Goal: Information Seeking & Learning: Learn about a topic

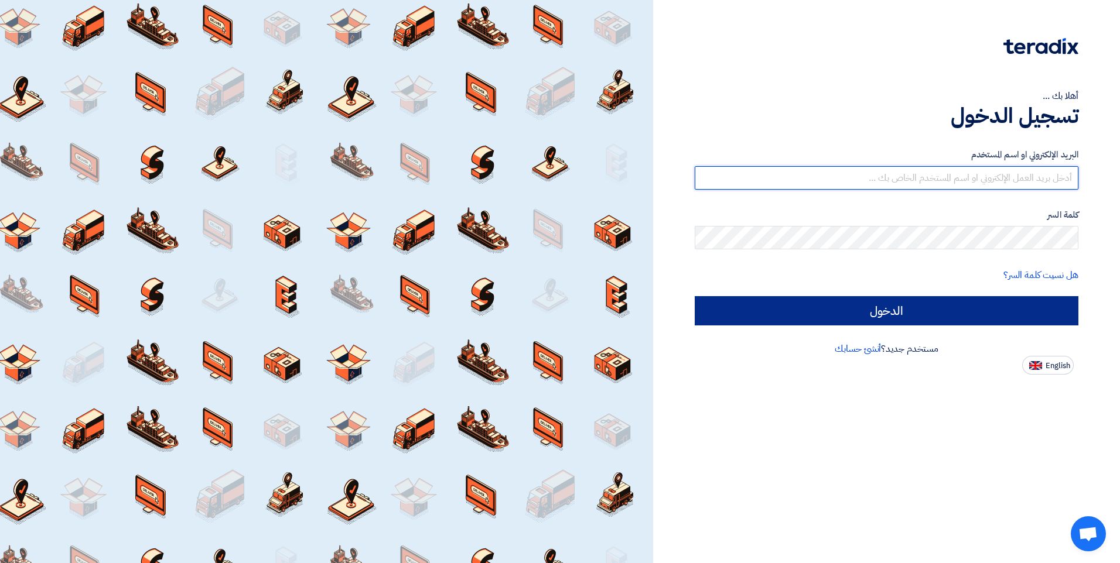
type input "[PERSON_NAME][EMAIL_ADDRESS][DOMAIN_NAME]"
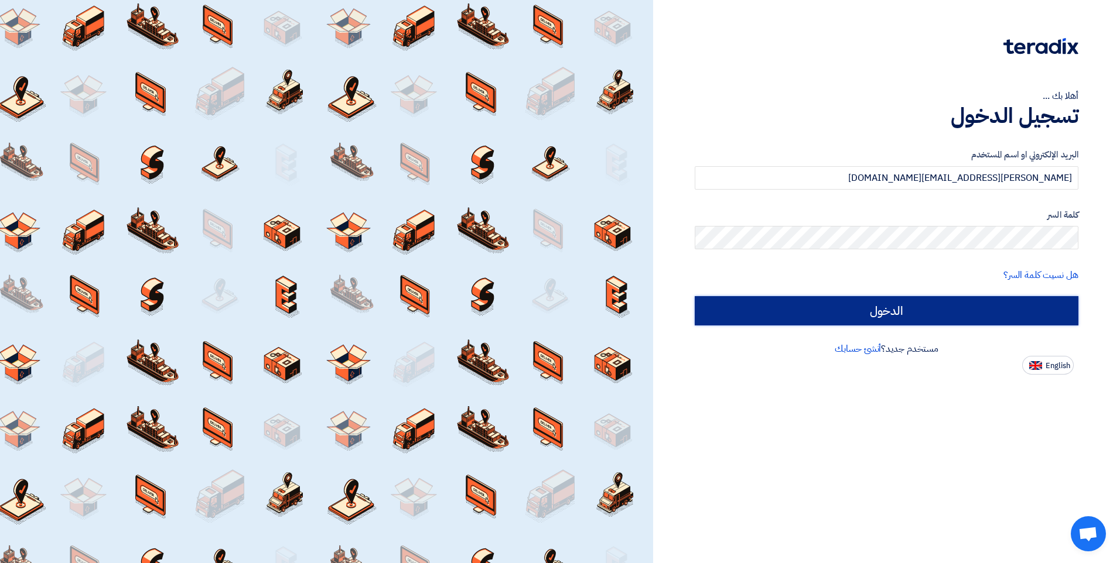
click at [916, 307] on input "الدخول" at bounding box center [887, 310] width 384 height 29
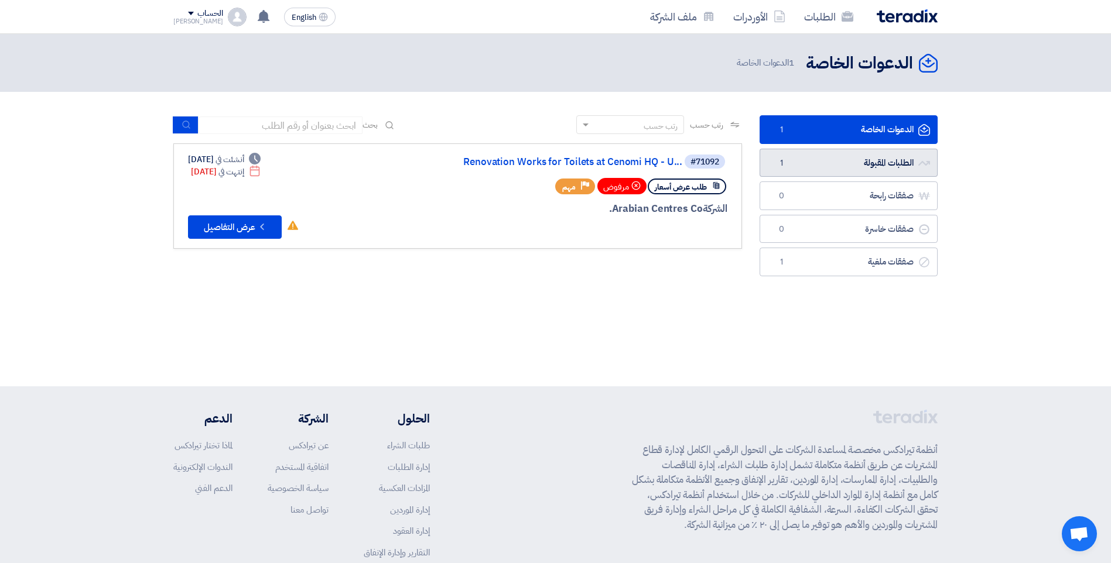
click at [878, 164] on link "الطلبات المقبولة الطلبات المقبولة 1" at bounding box center [849, 163] width 178 height 29
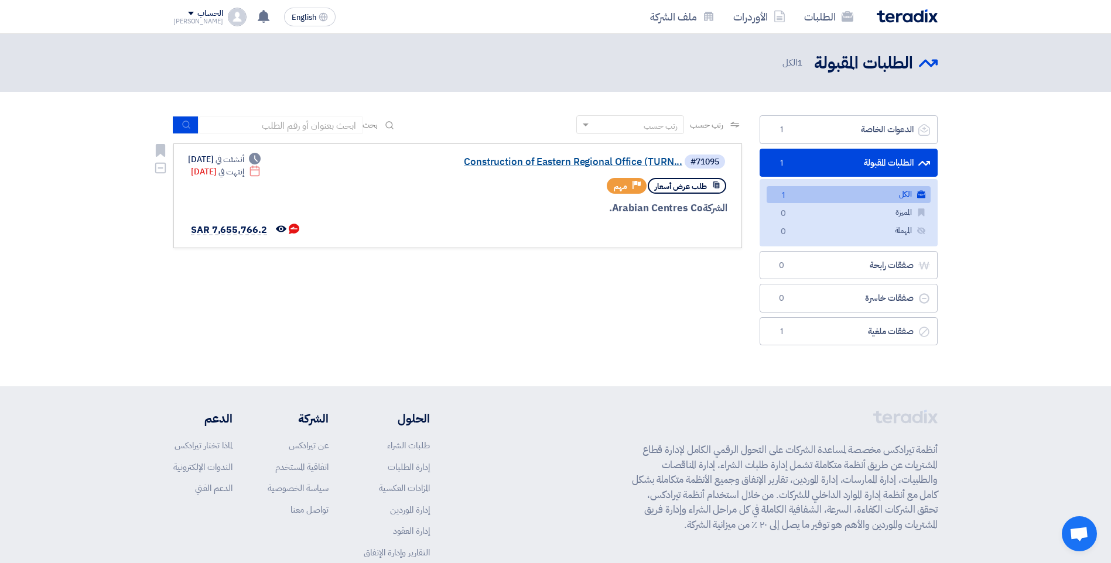
click at [539, 163] on link "Construction of Eastern Regional Office (TURN..." at bounding box center [565, 162] width 234 height 11
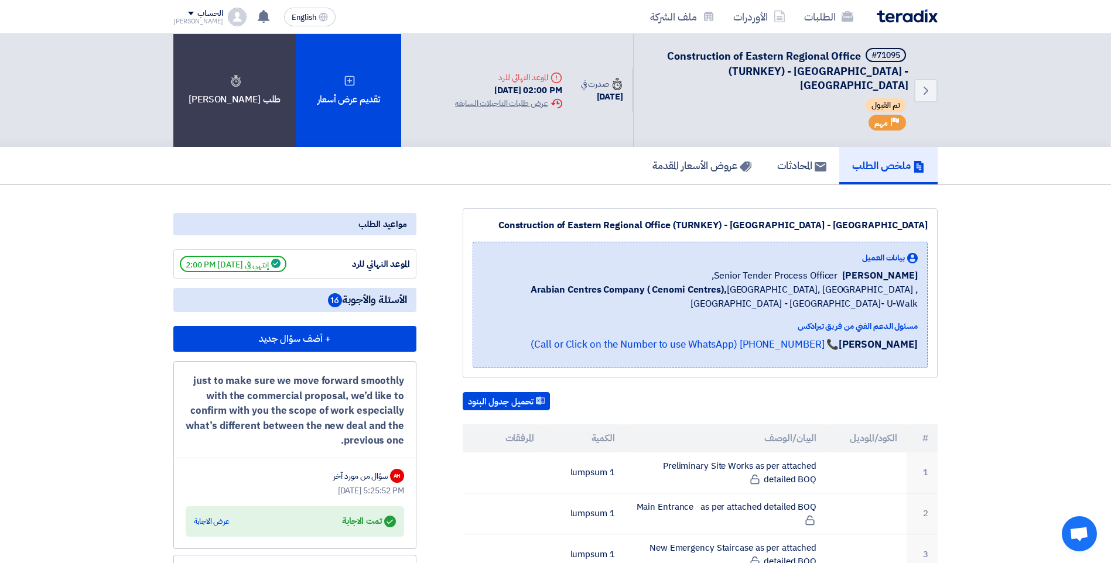
click at [379, 384] on div "just to make sure we move forward smoothly with the commercial proposal, we’d l…" at bounding box center [295, 411] width 218 height 75
drag, startPoint x: 379, startPoint y: 384, endPoint x: 335, endPoint y: 425, distance: 60.5
click at [335, 425] on div "just to make sure we move forward smoothly with the commercial proposal, we’d l…" at bounding box center [295, 411] width 218 height 75
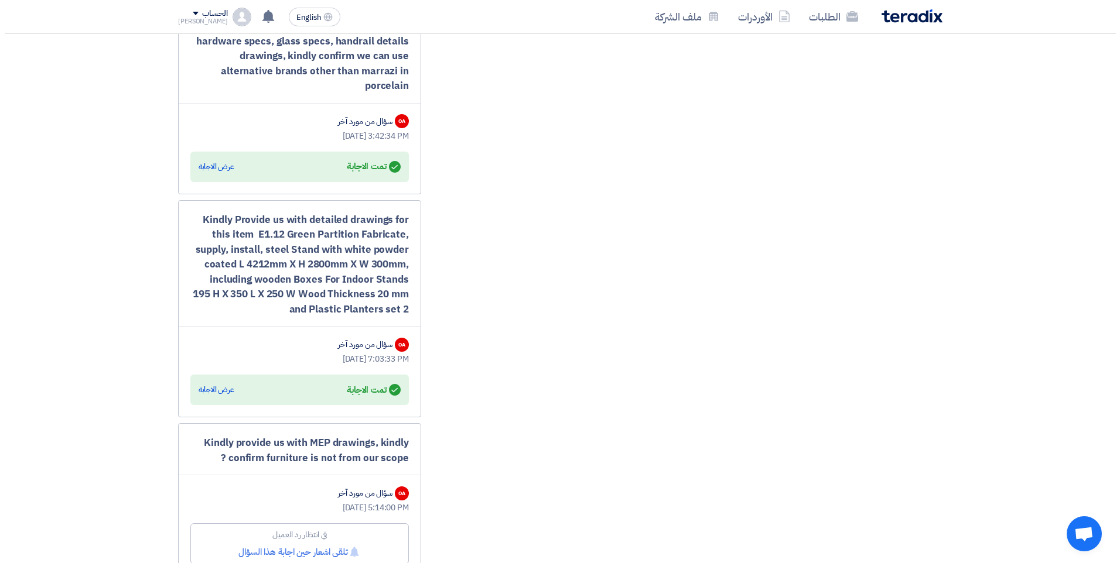
scroll to position [2869, 0]
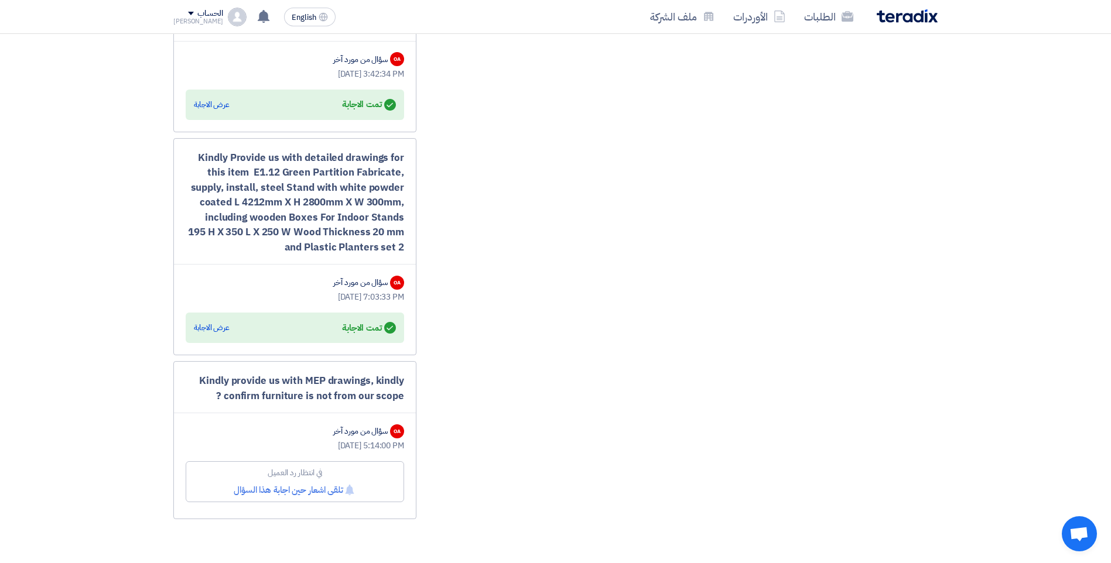
drag, startPoint x: 219, startPoint y: 379, endPoint x: 204, endPoint y: 364, distance: 21.1
click at [204, 374] on div "Kindly provide us with MEP drawings, kindly confirm furniture is not from our s…" at bounding box center [295, 389] width 218 height 30
drag, startPoint x: 204, startPoint y: 364, endPoint x: 248, endPoint y: 372, distance: 44.0
copy div "indly provide us with MEP drawings, kindly confirm furniture is not from our sc…"
drag, startPoint x: 307, startPoint y: 232, endPoint x: 205, endPoint y: 128, distance: 145.8
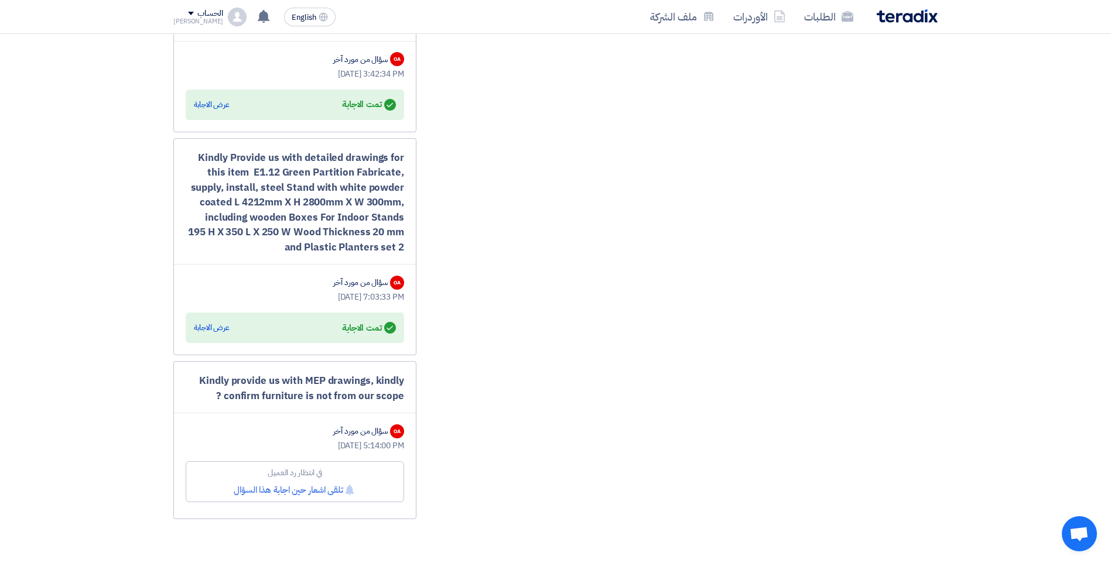
click at [205, 138] on div "Kindly Provide us with detailed drawings for this item E1.12 Green Partition Fa…" at bounding box center [294, 247] width 243 height 218
drag, startPoint x: 205, startPoint y: 128, endPoint x: 225, endPoint y: 144, distance: 25.9
copy div "indly Provide us with detailed drawings for this item E1.12 Green Partition Fab…"
click at [214, 322] on div "عرض الاجابة" at bounding box center [212, 328] width 36 height 12
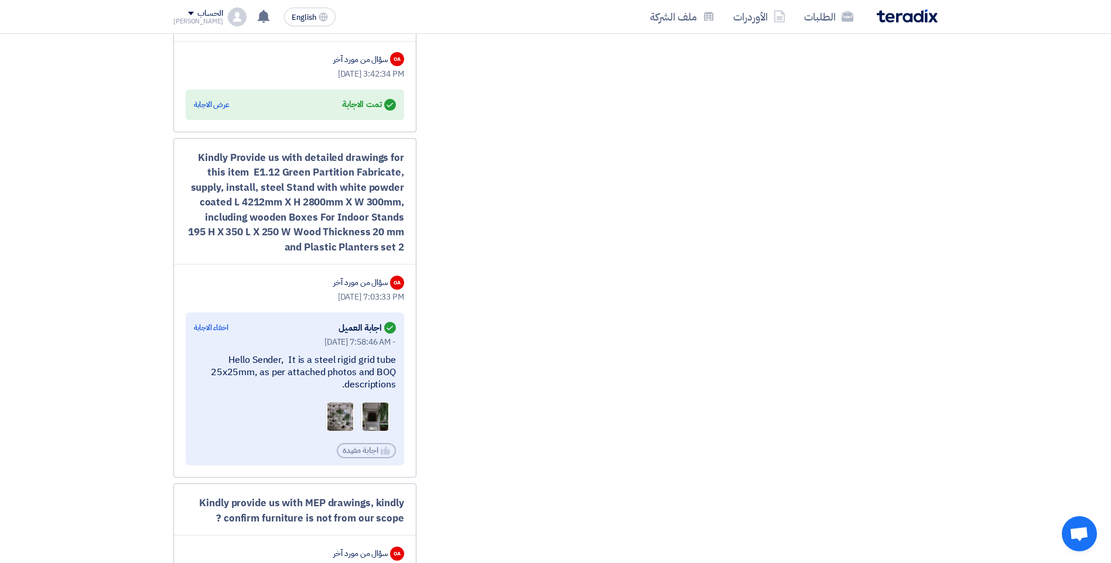
drag, startPoint x: 341, startPoint y: 372, endPoint x: 235, endPoint y: 340, distance: 110.2
click at [235, 354] on div "Hello Sender, It is a steel rigid grid tube 25x25mm, as per attached photos and…" at bounding box center [295, 372] width 202 height 36
copy div "ello Sender, It is a steel rigid grid tube 25x25mm, as per attached photos and …"
click at [367, 404] on img at bounding box center [375, 418] width 28 height 60
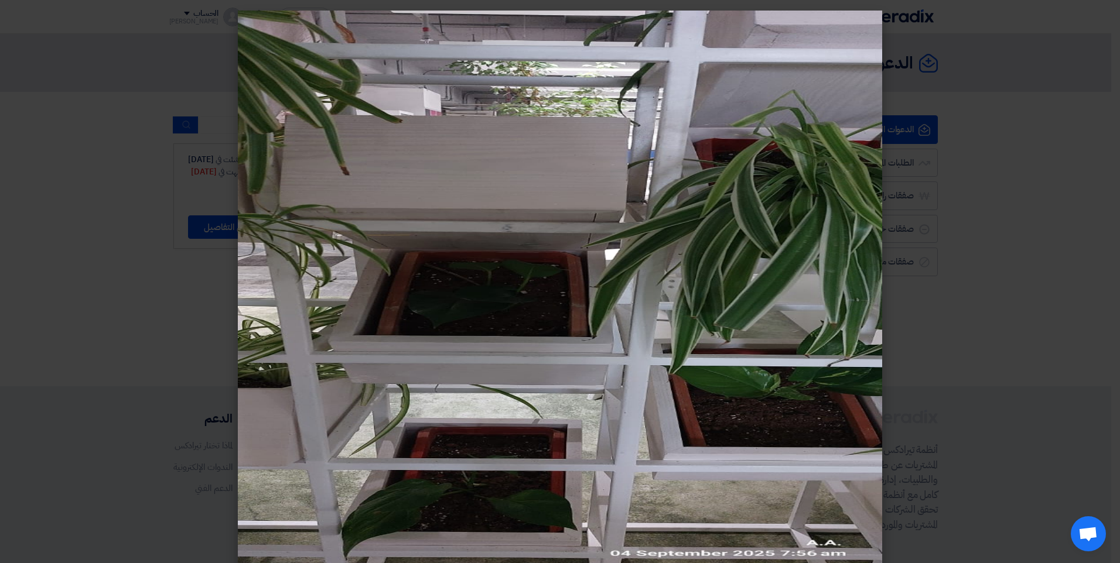
click at [310, 210] on img at bounding box center [560, 292] width 644 height 563
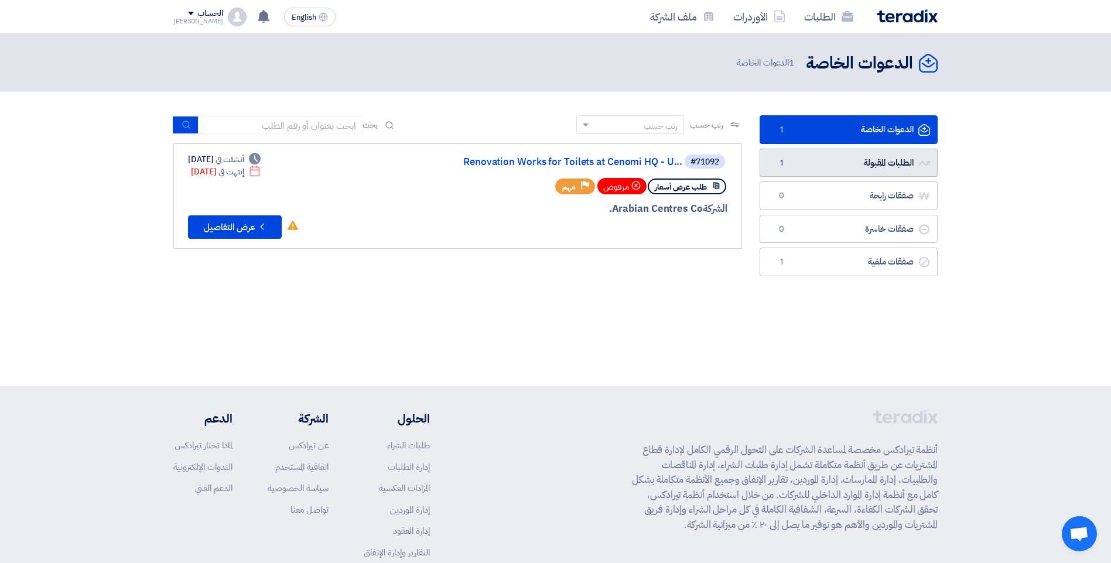
click at [867, 164] on link "الطلبات المقبولة الطلبات المقبولة 1" at bounding box center [849, 163] width 178 height 29
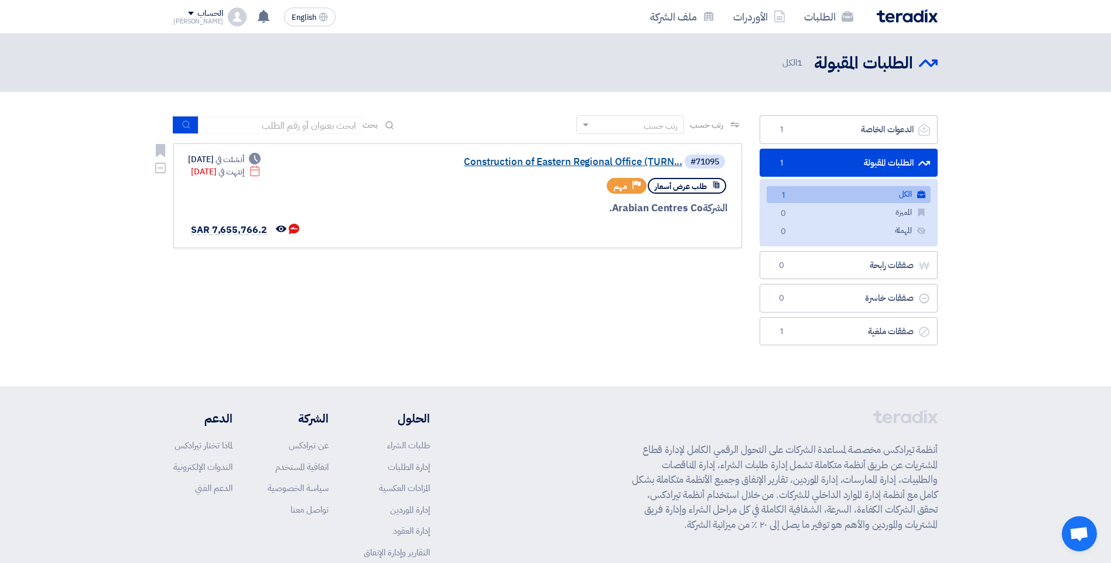
click at [559, 160] on link "Construction of Eastern Regional Office (TURN..." at bounding box center [565, 162] width 234 height 11
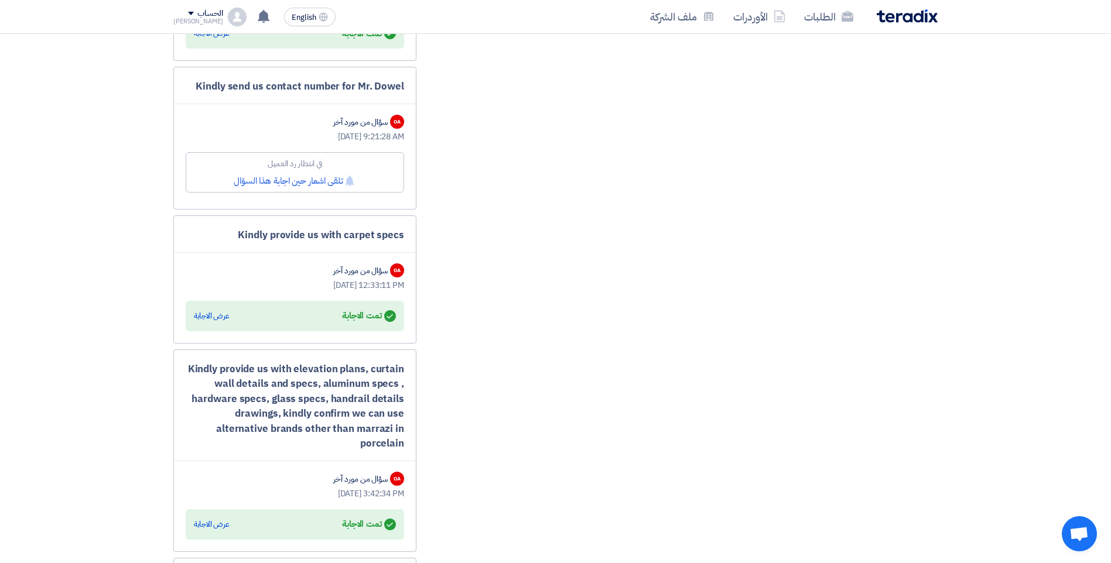
scroll to position [2439, 0]
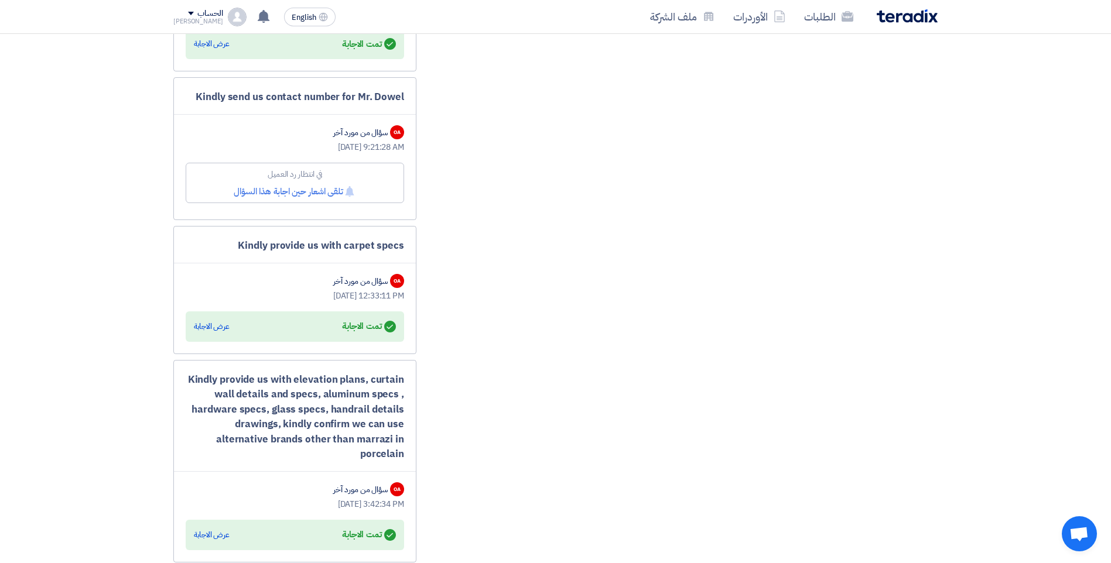
drag, startPoint x: 240, startPoint y: 230, endPoint x: 416, endPoint y: 229, distance: 176.3
click at [416, 229] on div "Kindly provide us with carpet specs OA سؤال من مورد آخر Sep 3, 2025, 12:33:11 P…" at bounding box center [294, 290] width 243 height 128
drag, startPoint x: 416, startPoint y: 229, endPoint x: 378, endPoint y: 232, distance: 38.2
copy div "Kindly provide us with carpet specs"
click at [204, 321] on div "عرض الاجابة" at bounding box center [212, 327] width 36 height 12
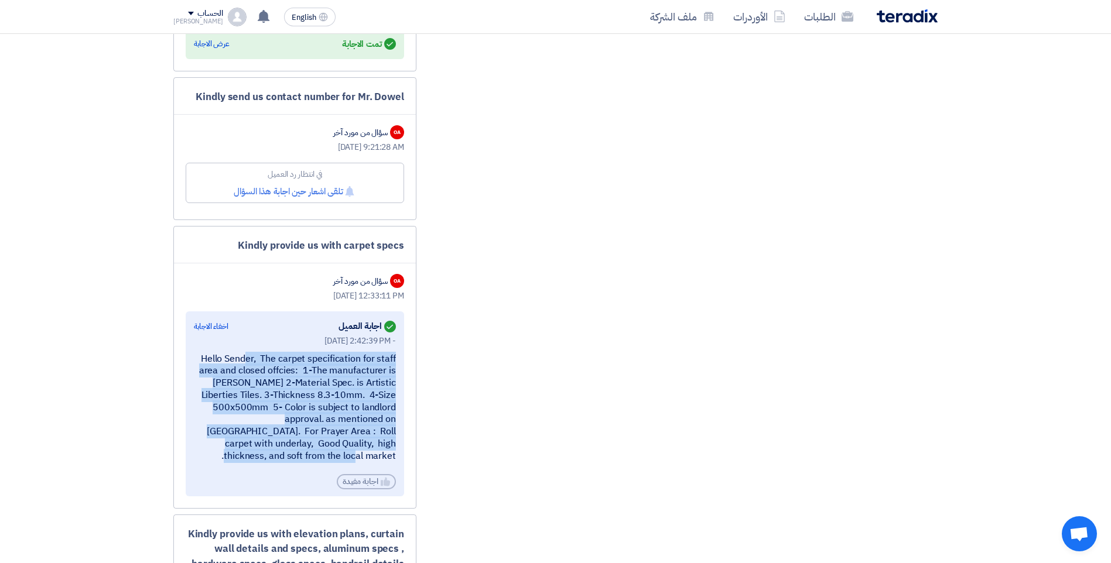
drag, startPoint x: 200, startPoint y: 432, endPoint x: 208, endPoint y: 331, distance: 101.1
click at [208, 335] on div "Sep 3, 2025, 2:42:39 PM - Hello Sender, The carpet specification for staff area…" at bounding box center [295, 412] width 202 height 155
copy div "ello Sender, The carpet specification for staff area and closed offcies: 1-The …"
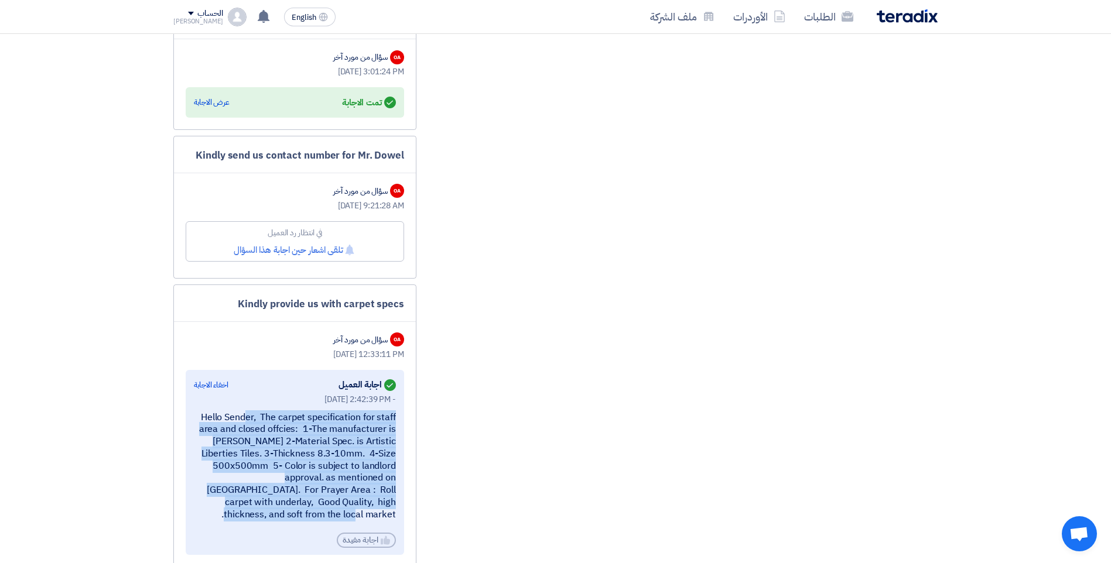
drag, startPoint x: 199, startPoint y: 141, endPoint x: 409, endPoint y: 142, distance: 210.8
click at [409, 142] on div "Kindly send us contact number for Mr. Dowel OA سؤال من مورد آخر Sep 3, 2025, 9:…" at bounding box center [294, 207] width 243 height 143
drag, startPoint x: 409, startPoint y: 142, endPoint x: 387, endPoint y: 141, distance: 22.3
copy div "Kindly send us contact number for Mr. Dowel"
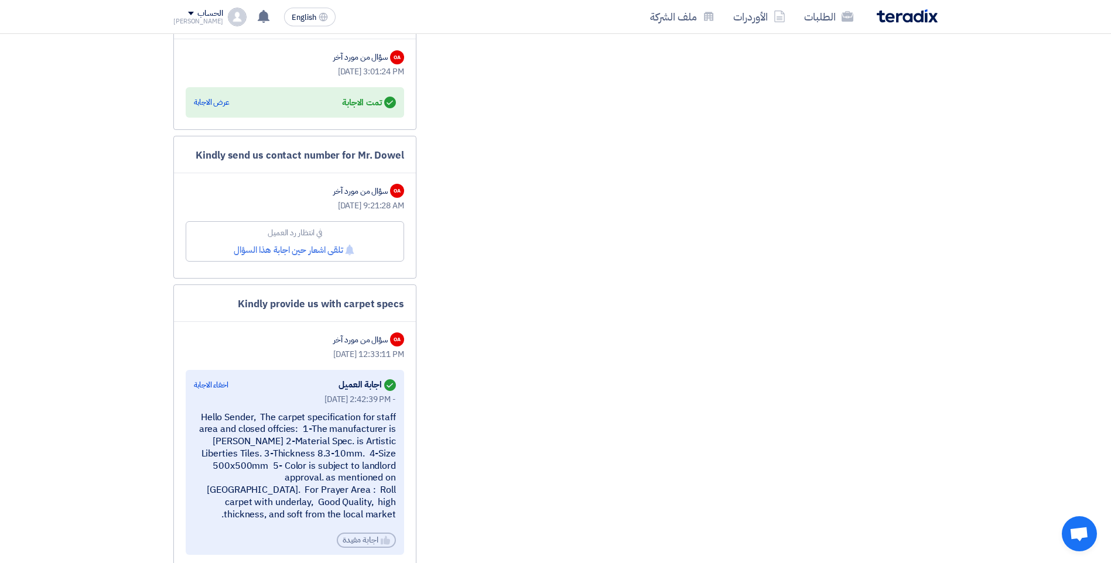
click at [273, 244] on div "Get notified تلقى اشعار حين اجابة هذا السؤال" at bounding box center [295, 250] width 122 height 13
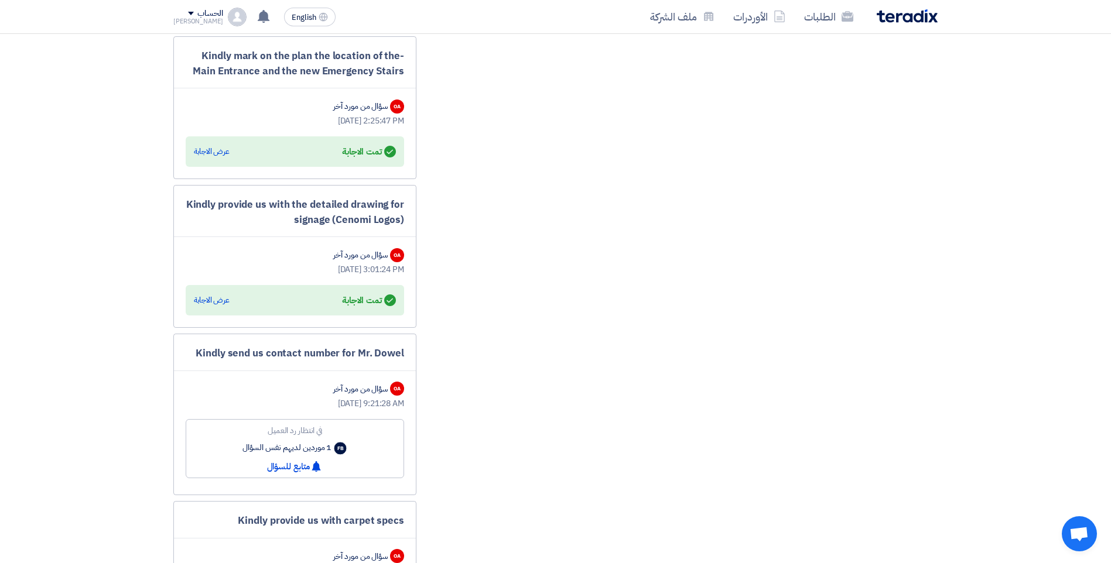
scroll to position [2146, 0]
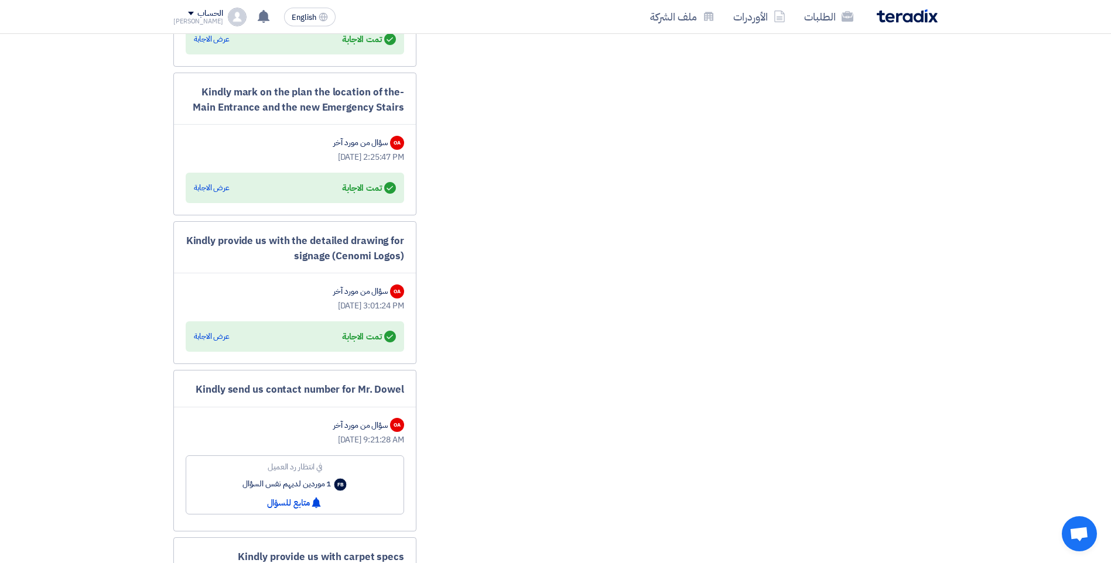
drag, startPoint x: 297, startPoint y: 241, endPoint x: 198, endPoint y: 221, distance: 101.5
click at [196, 234] on div "Kindly provide us with the detailed drawing for signage (Cenomi Logos)" at bounding box center [295, 249] width 218 height 30
drag, startPoint x: 198, startPoint y: 221, endPoint x: 285, endPoint y: 224, distance: 86.7
copy div "ndly provide us with the detailed drawing for signage (Cenomi Logos)"
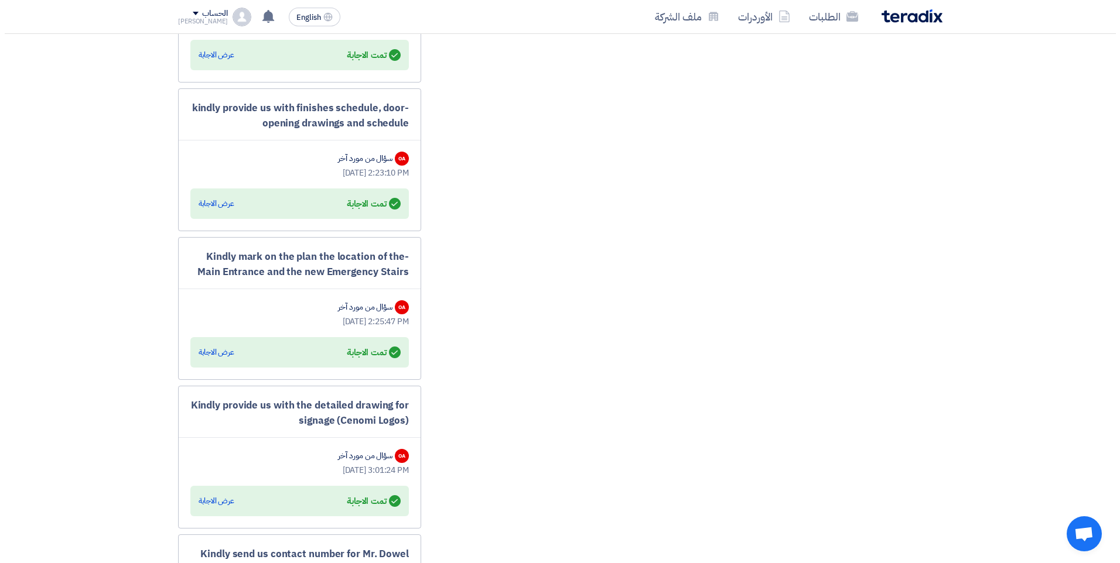
scroll to position [1970, 0]
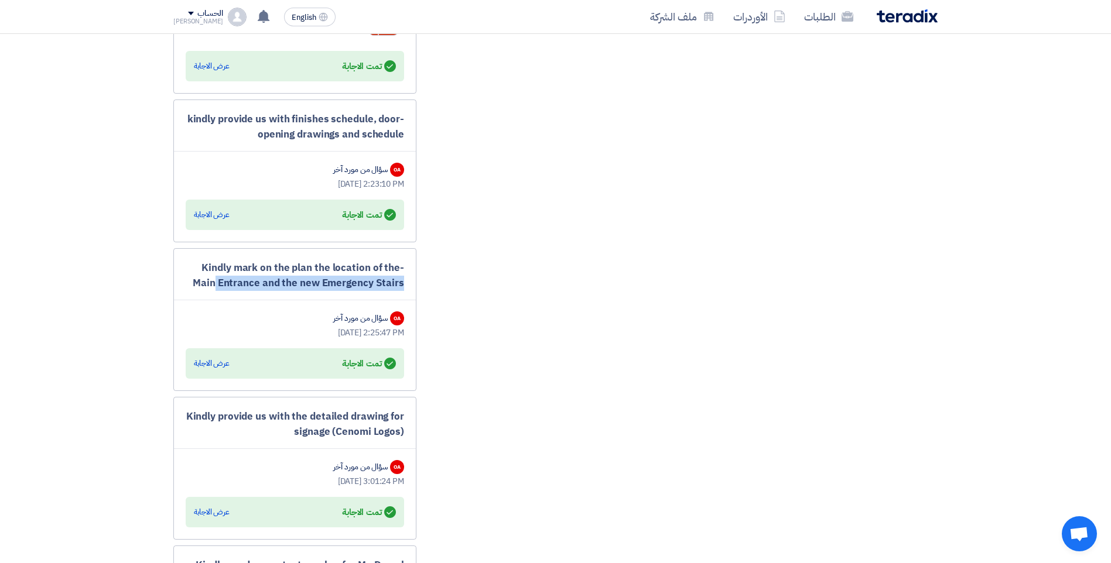
drag, startPoint x: 205, startPoint y: 250, endPoint x: 417, endPoint y: 293, distance: 216.2
click at [253, 294] on div "-Kindly mark on the plan the location of the Main Entrance and the new Emergenc…" at bounding box center [294, 319] width 243 height 143
drag, startPoint x: 253, startPoint y: 294, endPoint x: 235, endPoint y: 289, distance: 18.7
click at [245, 293] on div "-Kindly mark on the plan the location of the Main Entrance and the new Emergenc…" at bounding box center [294, 319] width 243 height 143
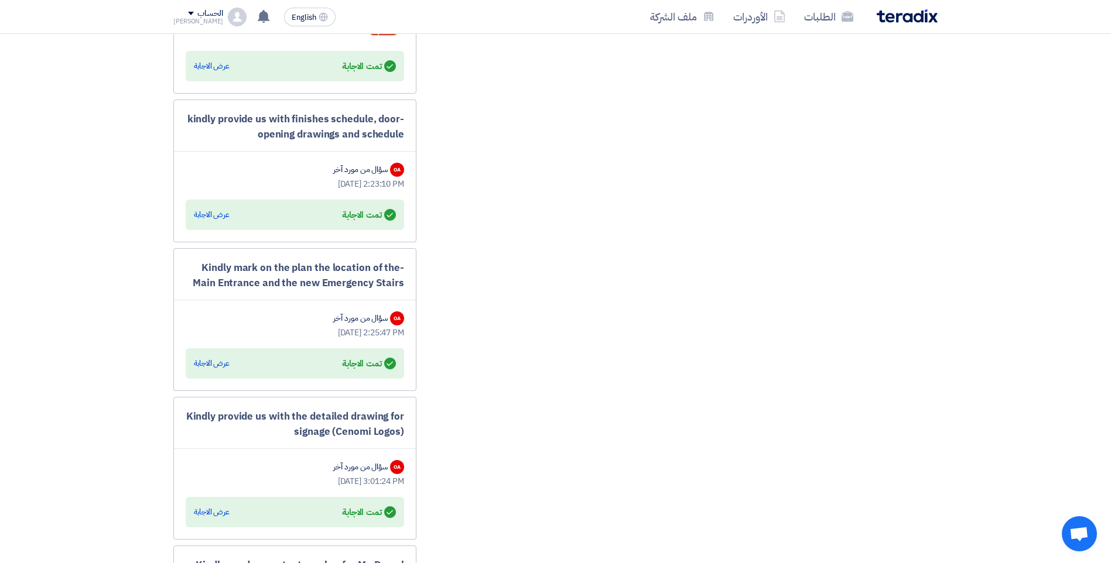
drag, startPoint x: 195, startPoint y: 267, endPoint x: 212, endPoint y: 248, distance: 25.7
click at [212, 261] on div "-Kindly mark on the plan the location of the Main Entrance and the new Emergenc…" at bounding box center [295, 276] width 218 height 30
drag, startPoint x: 212, startPoint y: 248, endPoint x: 236, endPoint y: 254, distance: 24.9
copy div "indly mark on the plan the location of the Main Entrance and the new Emergency …"
click at [216, 358] on div "عرض الاجابة" at bounding box center [212, 364] width 36 height 12
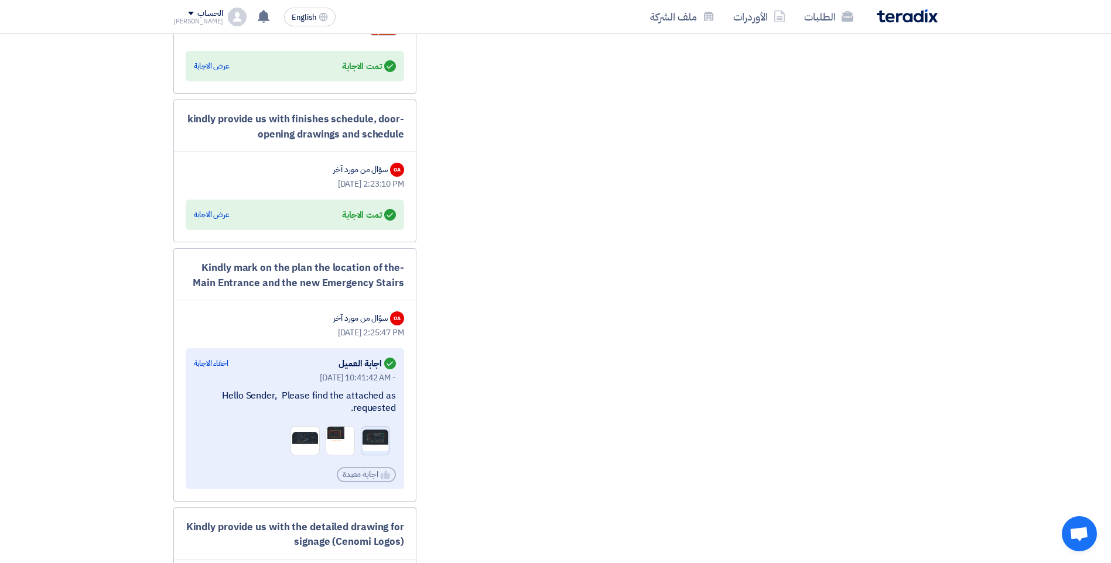
click at [370, 429] on img at bounding box center [375, 441] width 28 height 24
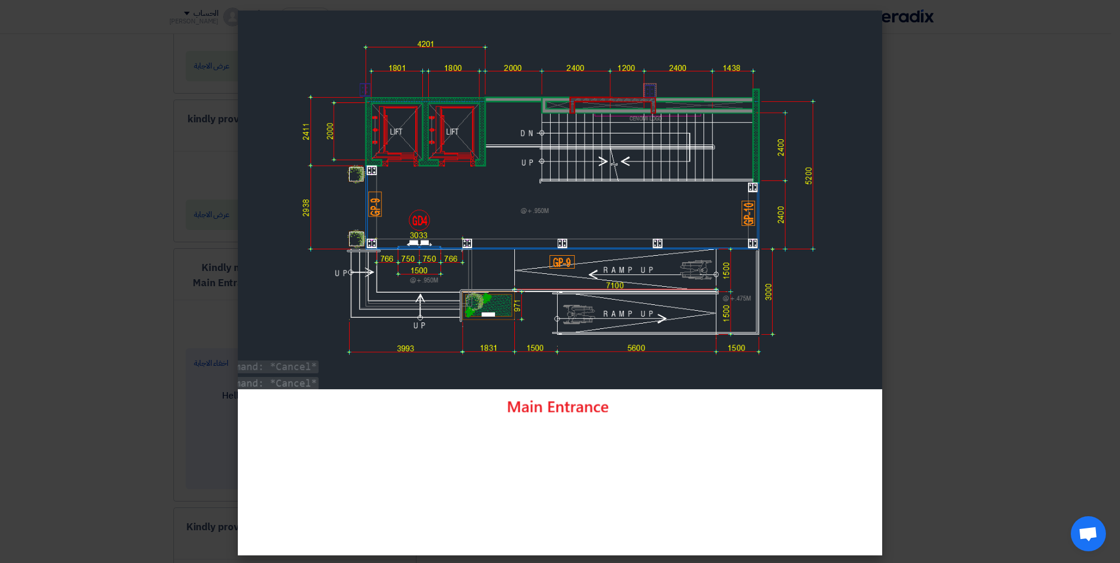
click at [466, 414] on img at bounding box center [560, 283] width 644 height 545
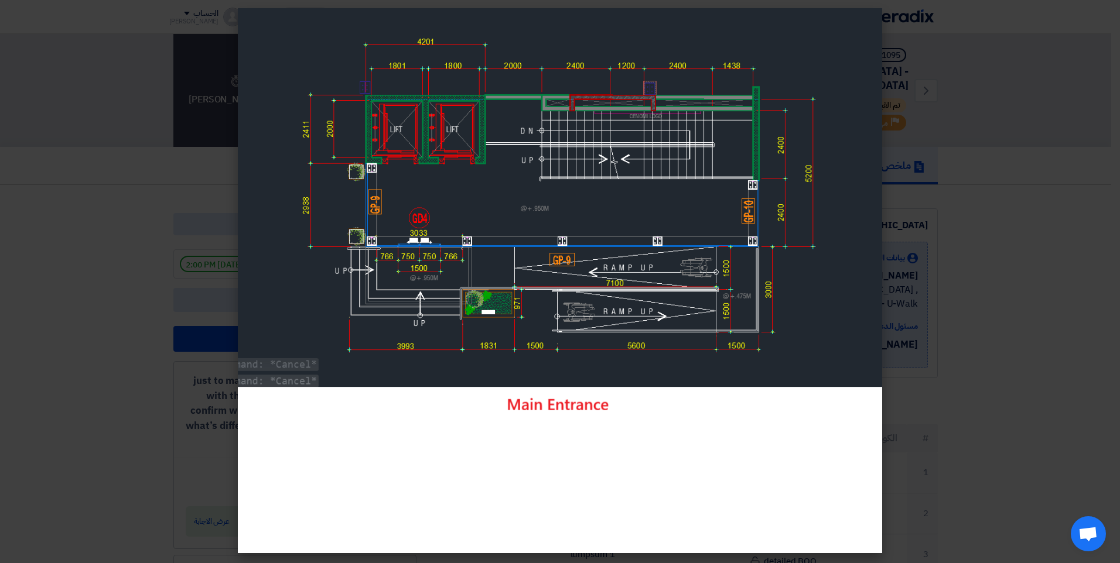
click at [533, 402] on img at bounding box center [560, 280] width 644 height 545
drag, startPoint x: 142, startPoint y: 498, endPoint x: 139, endPoint y: 488, distance: 10.2
click at [141, 495] on modal-container at bounding box center [560, 281] width 1120 height 563
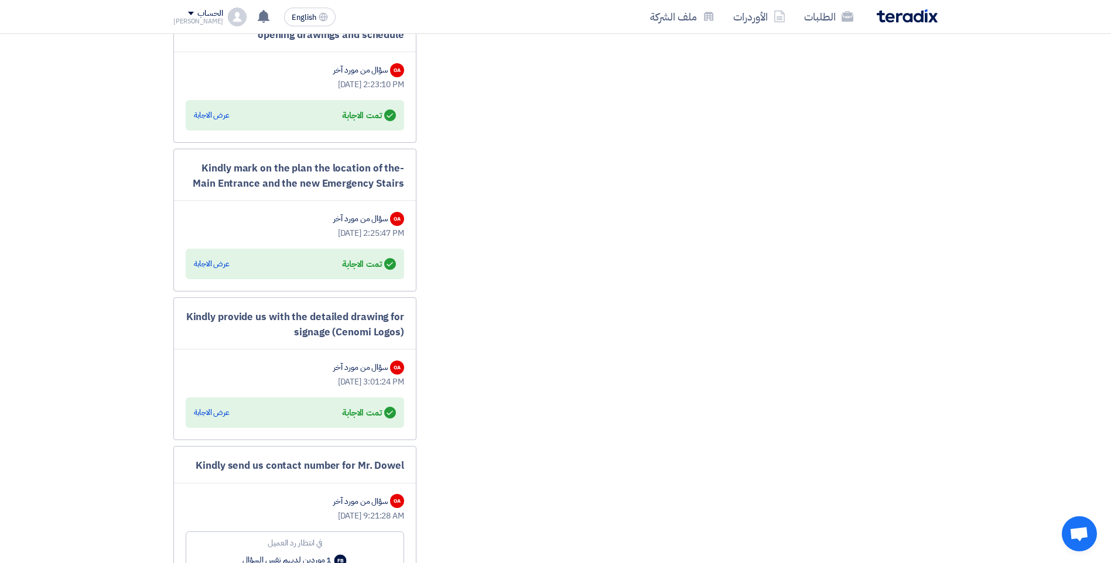
scroll to position [2050, 0]
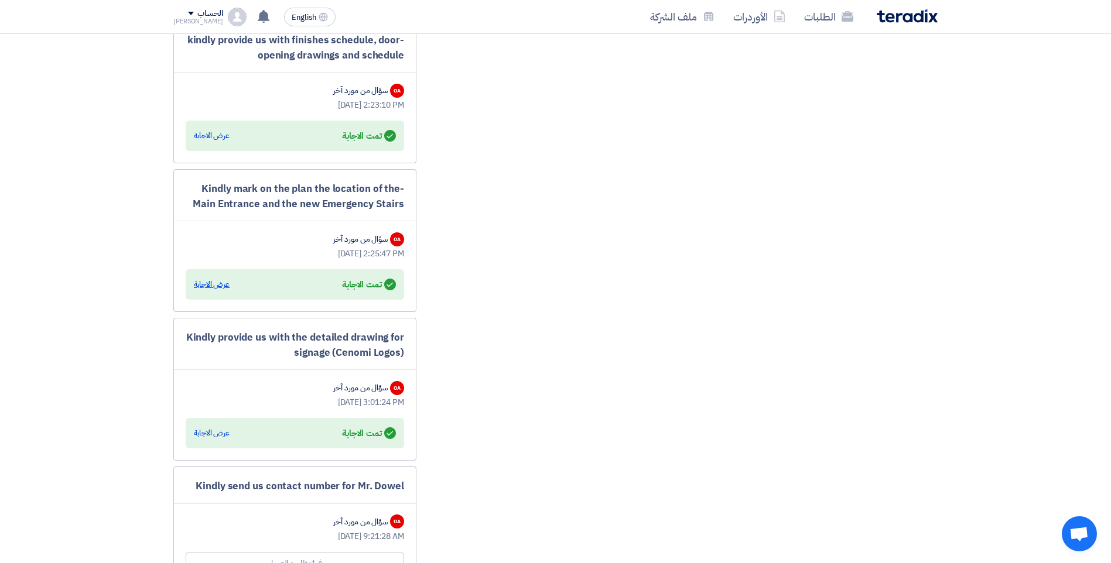
click at [212, 279] on div "عرض الاجابة" at bounding box center [212, 285] width 36 height 12
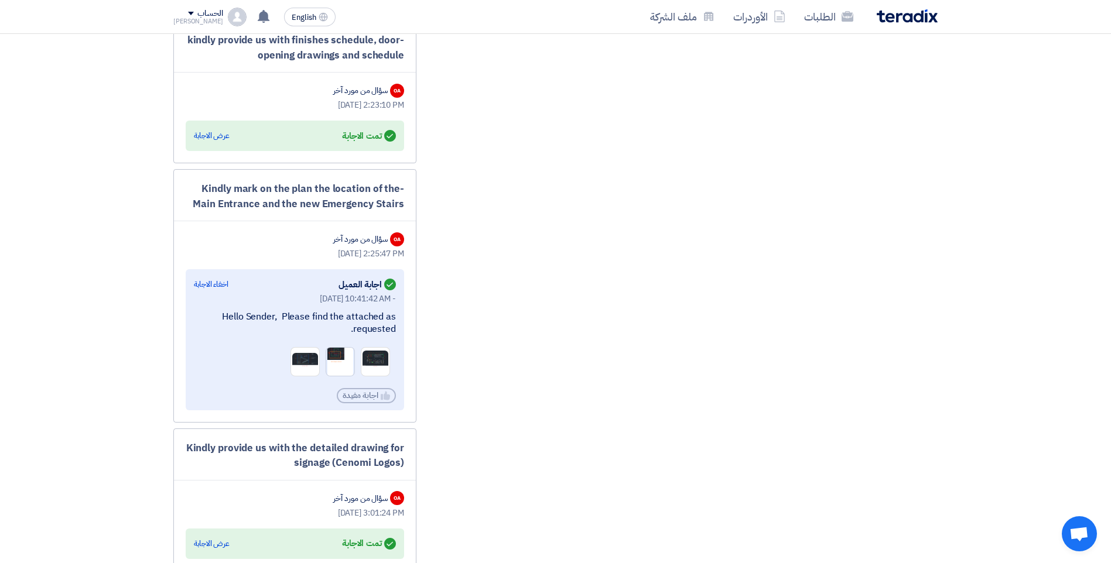
click at [336, 344] on img at bounding box center [340, 361] width 28 height 34
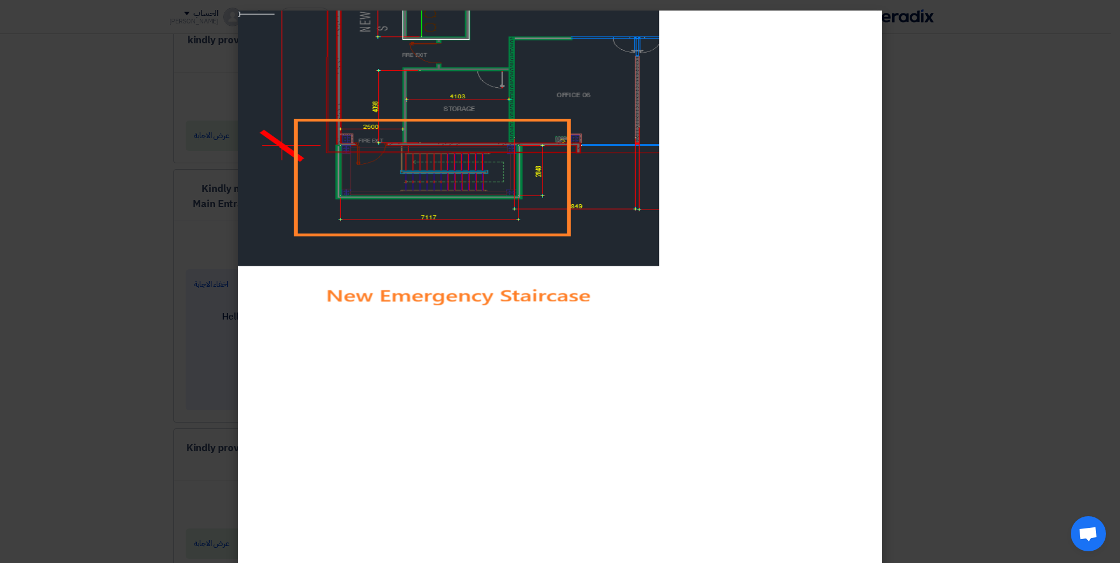
click at [159, 273] on modal-container at bounding box center [560, 281] width 1120 height 563
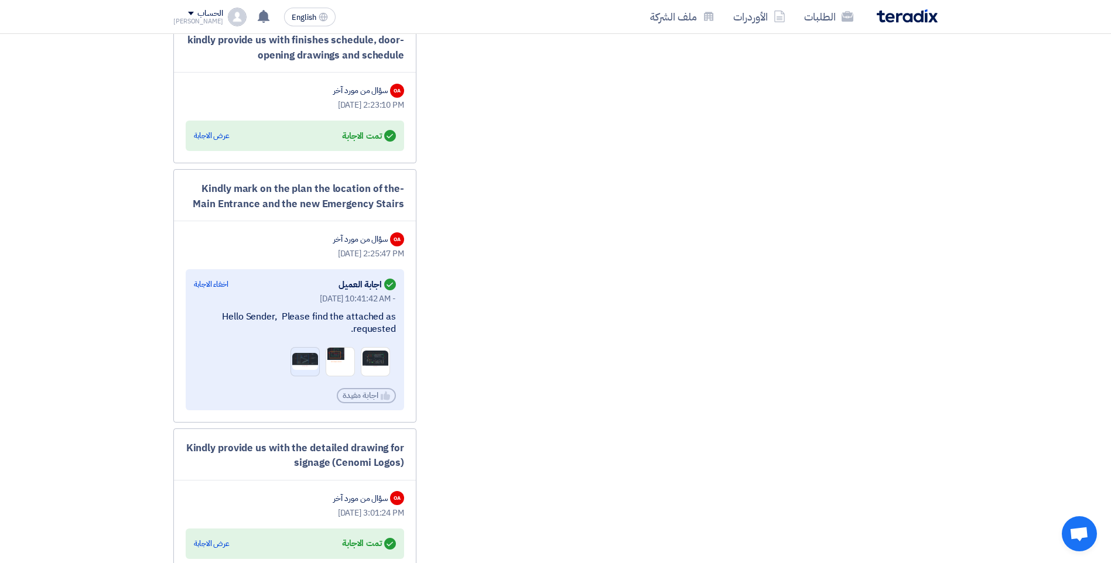
click at [305, 352] on img at bounding box center [305, 361] width 28 height 19
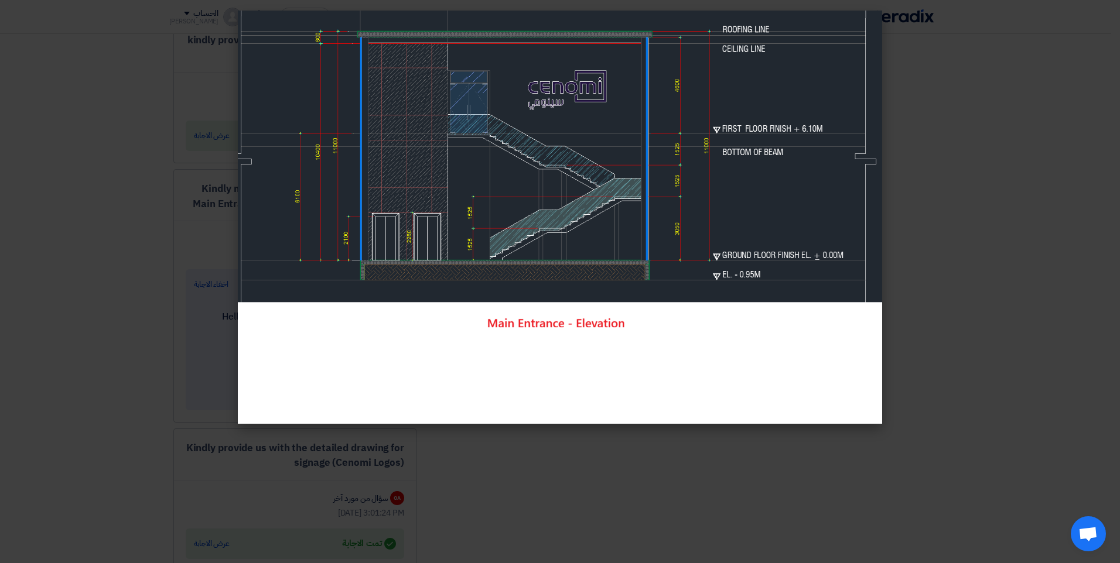
click at [126, 330] on modal-container at bounding box center [560, 281] width 1120 height 563
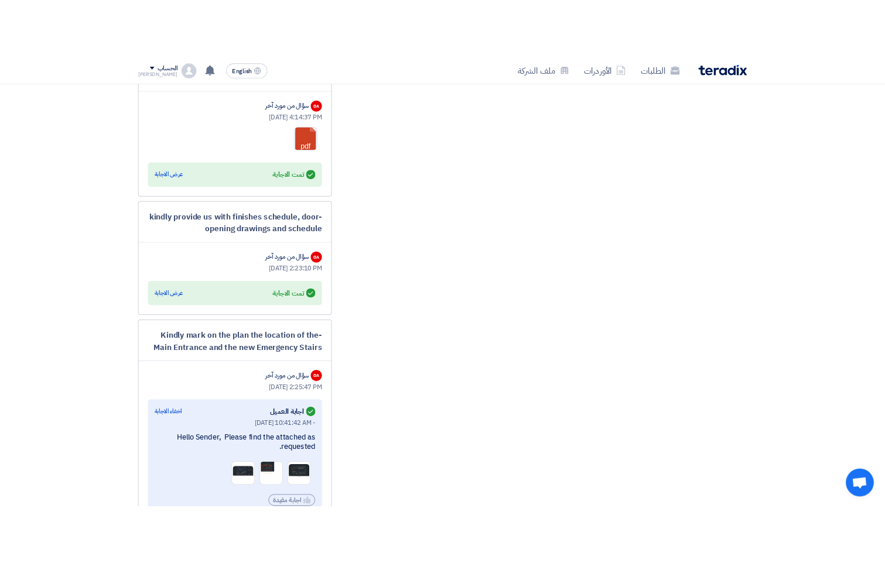
scroll to position [1874, 0]
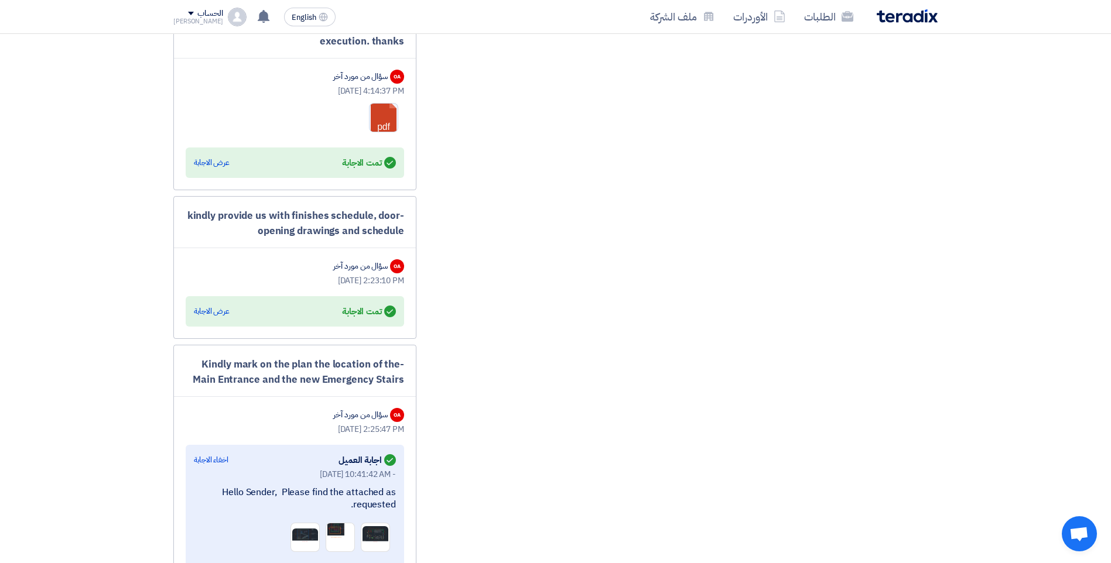
drag, startPoint x: 259, startPoint y: 217, endPoint x: 193, endPoint y: 197, distance: 69.7
click at [193, 208] on div "-kindly provide us with finishes schedule, door opening drawings and schedule" at bounding box center [295, 223] width 218 height 30
drag, startPoint x: 193, startPoint y: 197, endPoint x: 243, endPoint y: 203, distance: 50.6
copy div "indly provide us with finishes schedule, door opening drawings and schedule"
click at [216, 306] on div "عرض الاجابة" at bounding box center [212, 312] width 36 height 12
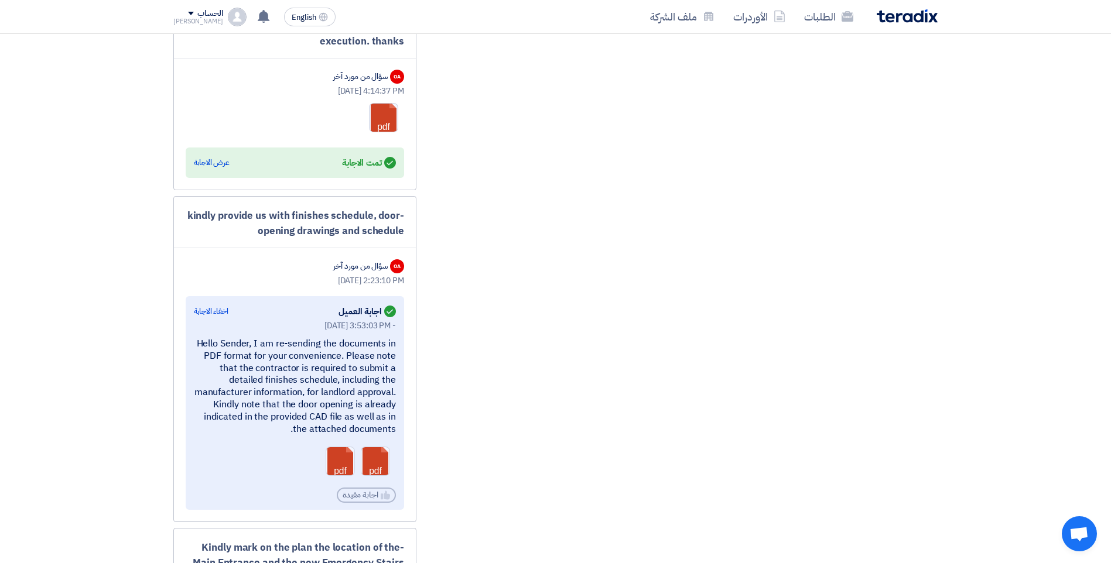
drag, startPoint x: 247, startPoint y: 416, endPoint x: 223, endPoint y: 320, distance: 98.9
click at [201, 320] on div "Sep 2, 2025, 3:53:03 PM - Hello Sender, I am re-sending the documents in PDF fo…" at bounding box center [295, 411] width 202 height 183
copy div "ello Sender, I am re-sending the documents in PDF format for your convenience. …"
click at [379, 452] on link at bounding box center [408, 482] width 94 height 70
click at [340, 447] on link at bounding box center [373, 482] width 94 height 70
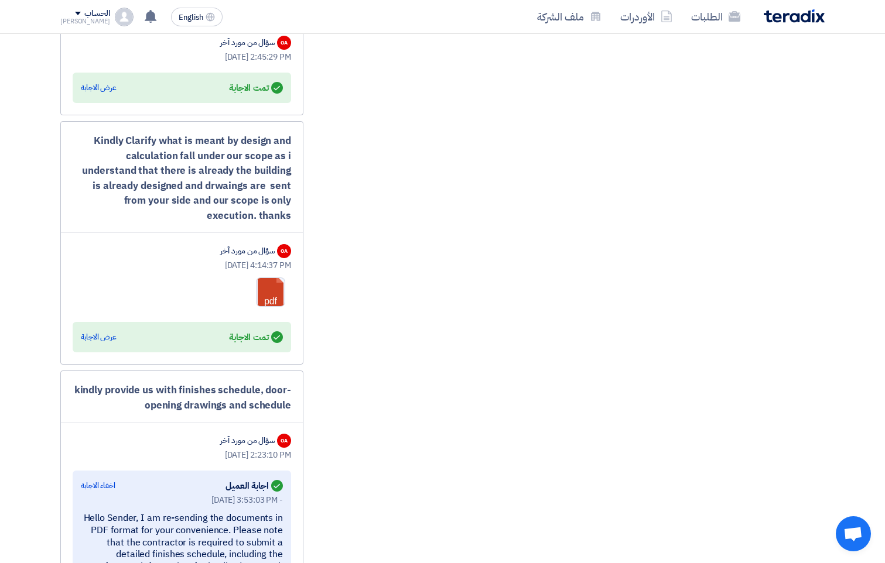
scroll to position [1698, 0]
click at [252, 178] on div "Kindly Clarify what is meant by design and calculation fall under our scope as …" at bounding box center [182, 180] width 218 height 90
drag, startPoint x: 98, startPoint y: 125, endPoint x: 286, endPoint y: 201, distance: 203.3
click at [286, 201] on div "Kindly Clarify what is meant by design and calculation fall under our scope as …" at bounding box center [182, 180] width 218 height 90
drag, startPoint x: 286, startPoint y: 201, endPoint x: 292, endPoint y: 204, distance: 6.5
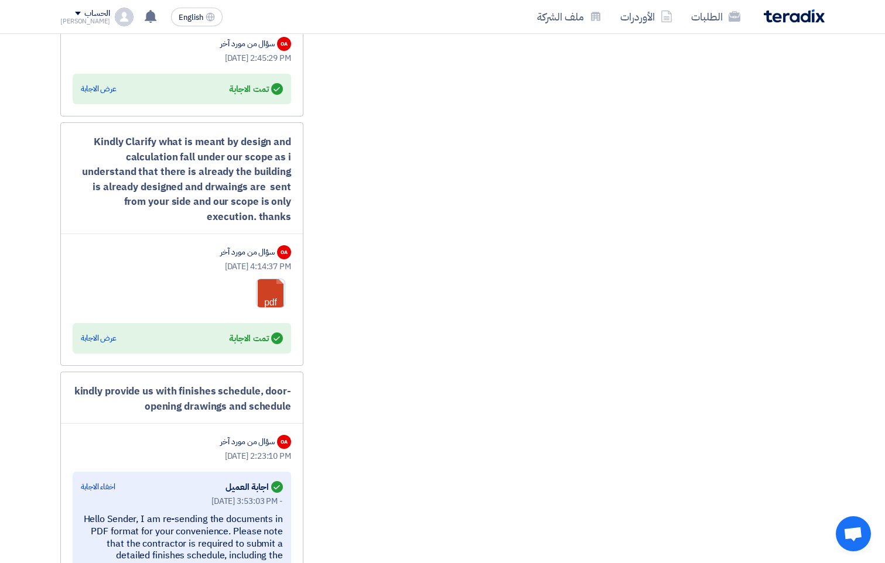
click at [292, 204] on div "Kindly Clarify what is meant by design and calculation fall under our scope as …" at bounding box center [181, 244] width 243 height 244
drag, startPoint x: 291, startPoint y: 203, endPoint x: 131, endPoint y: 112, distance: 184.6
click at [131, 122] on div "Kindly Clarify what is meant by design and calculation fall under our scope as …" at bounding box center [181, 244] width 243 height 244
click at [272, 204] on div "Kindly Clarify what is meant by design and calculation fall under our scope as …" at bounding box center [182, 180] width 218 height 90
drag, startPoint x: 259, startPoint y: 202, endPoint x: 98, endPoint y: 120, distance: 180.2
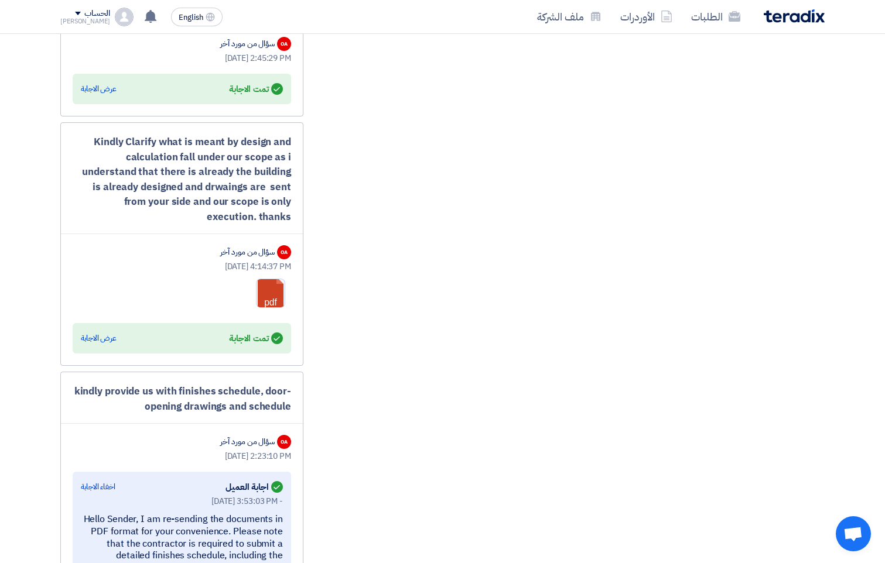
click at [98, 122] on div "Kindly Clarify what is meant by design and calculation fall under our scope as …" at bounding box center [181, 244] width 243 height 244
drag, startPoint x: 98, startPoint y: 120, endPoint x: 169, endPoint y: 131, distance: 71.1
copy div "indly Clarify what is meant by design and calculation fall under our scope as i…"
click at [95, 333] on div "عرض الاجابة" at bounding box center [99, 339] width 36 height 12
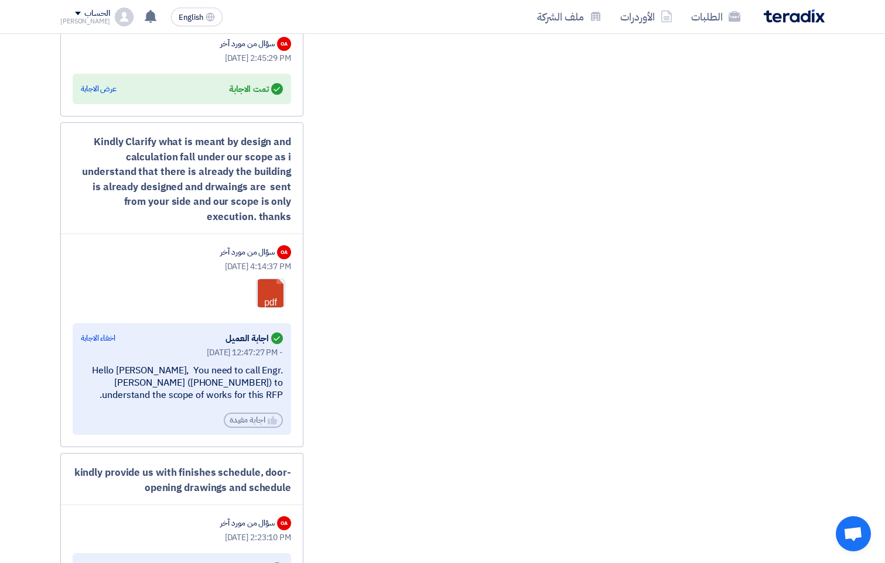
drag, startPoint x: 148, startPoint y: 379, endPoint x: 94, endPoint y: 341, distance: 66.3
click at [94, 347] on div "Sep 1, 2025, 12:47:27 PM - Hello Osama, You need to call Engr. Abdellatif Alswa…" at bounding box center [182, 387] width 202 height 81
copy div "ello Osama, You need to call Engr. Abdellatif Alswaimeh (+966 50 932 2401) to u…"
click at [278, 283] on link at bounding box center [303, 314] width 94 height 70
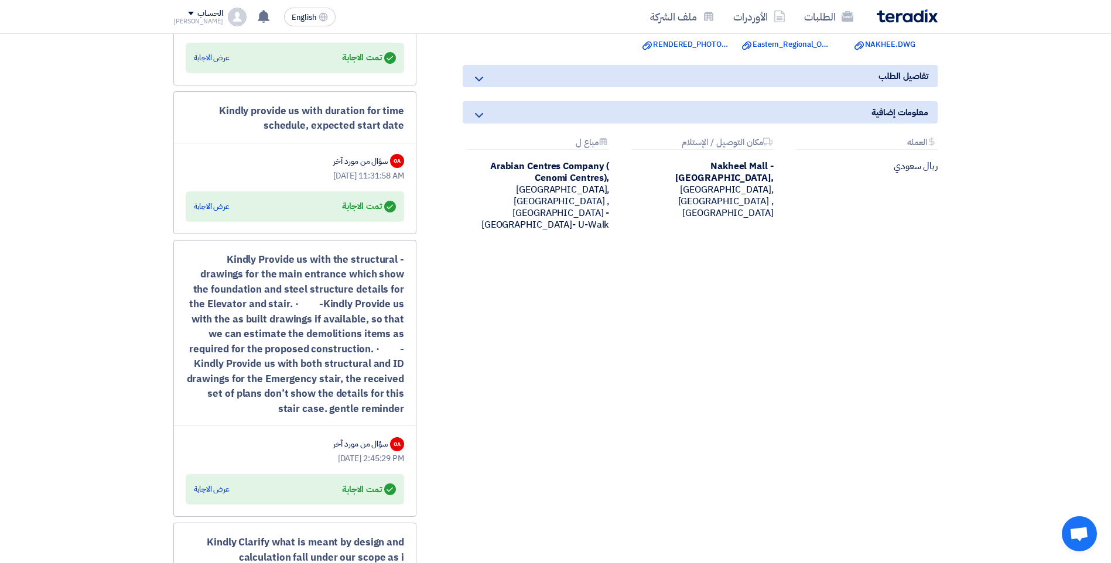
scroll to position [1288, 0]
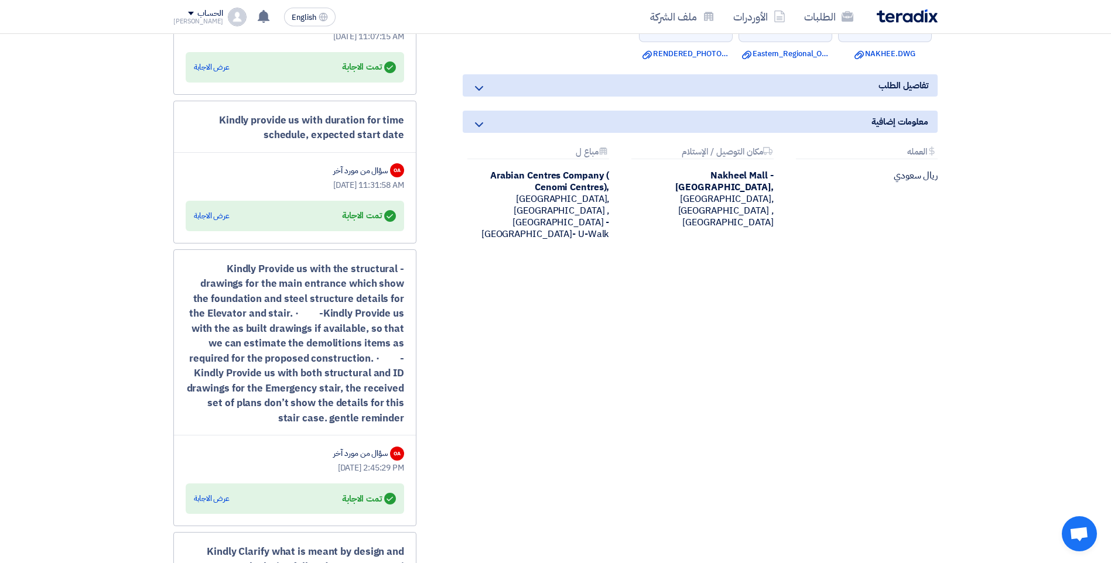
drag, startPoint x: 307, startPoint y: 400, endPoint x: 234, endPoint y: 238, distance: 178.0
click at [234, 249] on div "- Kindly Provide us with the structural drawings for the main entrance which sh…" at bounding box center [294, 388] width 243 height 278
drag, startPoint x: 234, startPoint y: 238, endPoint x: 282, endPoint y: 262, distance: 53.7
copy div "indly Provide us with the structural drawings for the main entrance which show …"
click at [214, 493] on div "عرض الاجابة" at bounding box center [212, 499] width 36 height 12
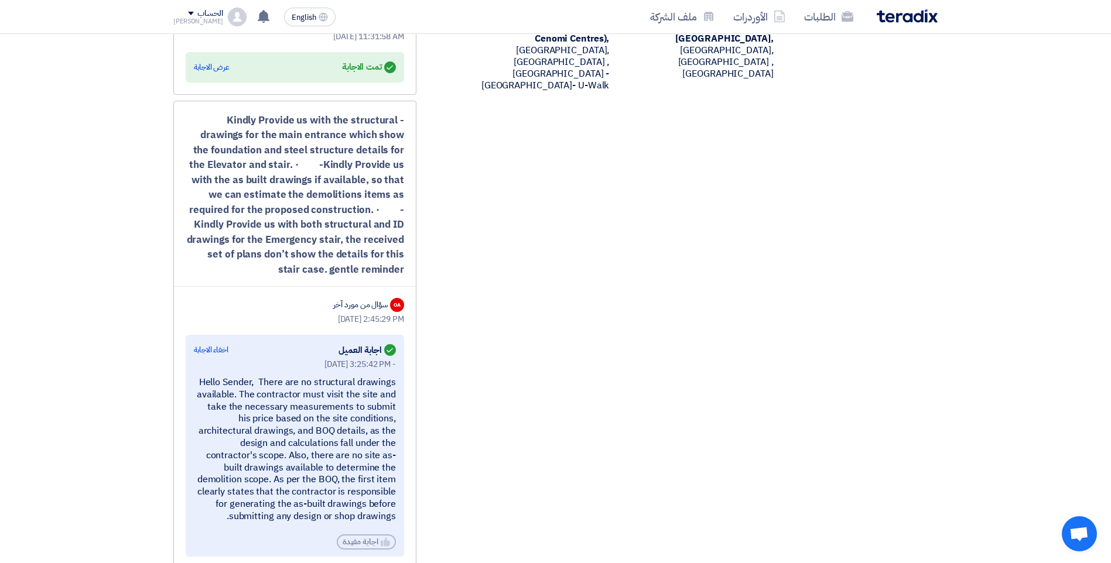
scroll to position [1464, 0]
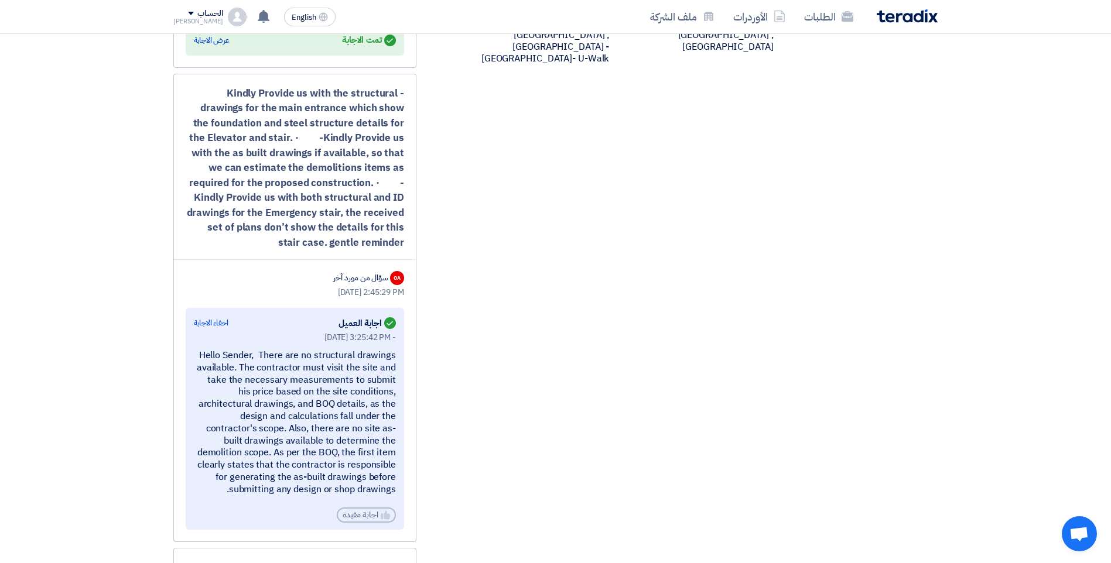
drag, startPoint x: 333, startPoint y: 478, endPoint x: 204, endPoint y: 333, distance: 193.7
click at [204, 333] on div "Aug 31, 2025, 3:25:42 PM - Hello Sender, There are no structural drawings avail…" at bounding box center [295, 426] width 202 height 191
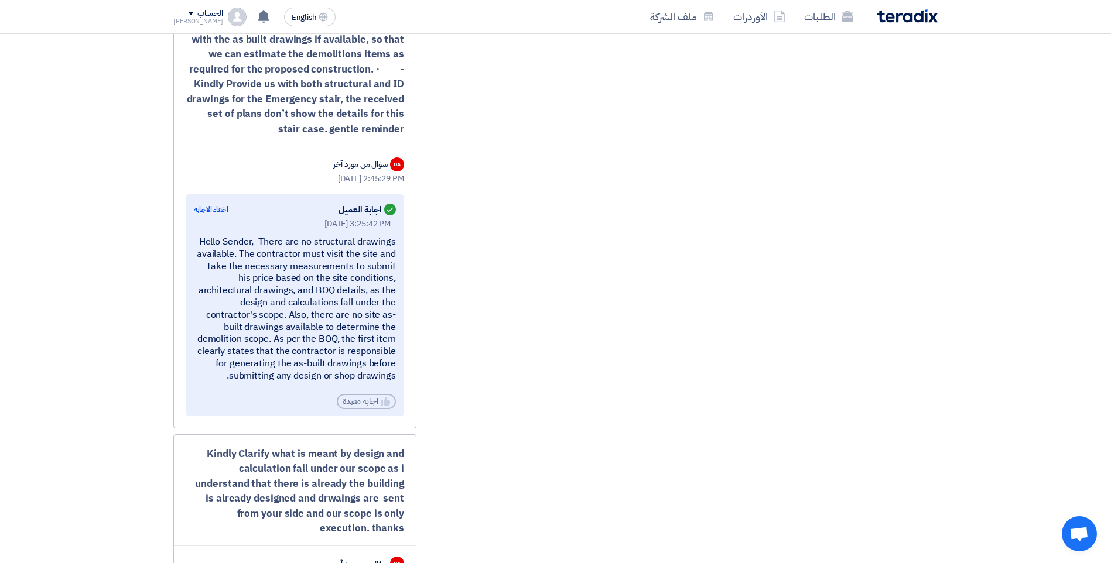
scroll to position [1581, 0]
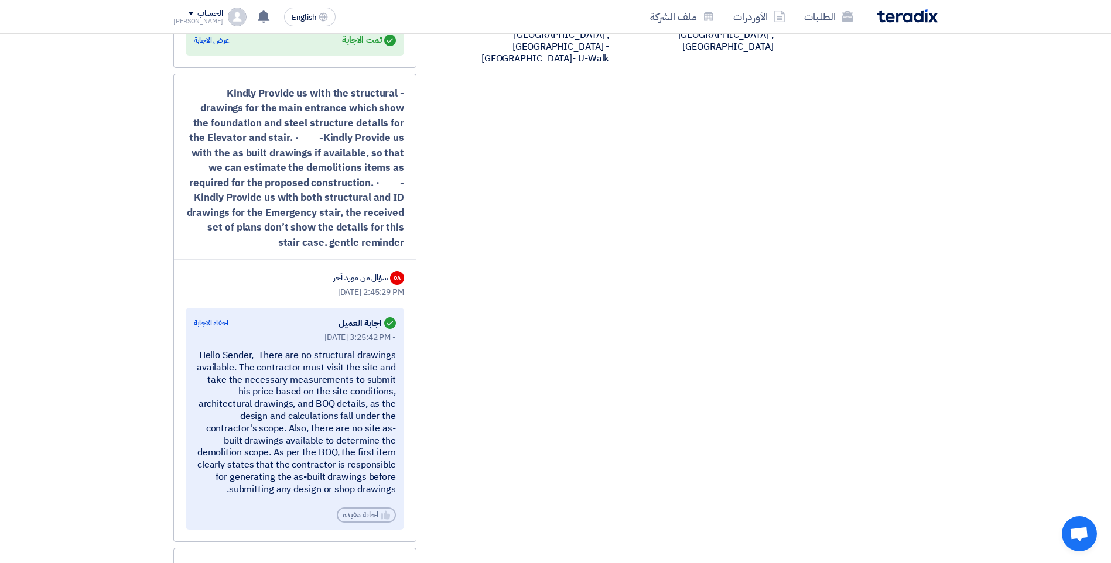
click at [345, 207] on div "- Kindly Provide us with the structural drawings for the main entrance which sh…" at bounding box center [295, 168] width 218 height 165
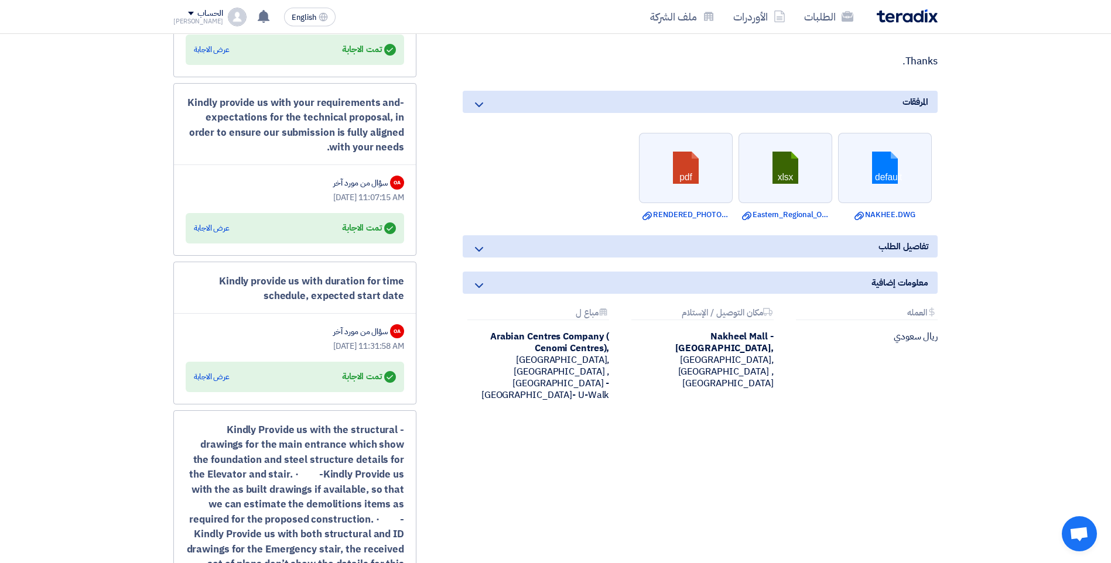
scroll to position [1113, 0]
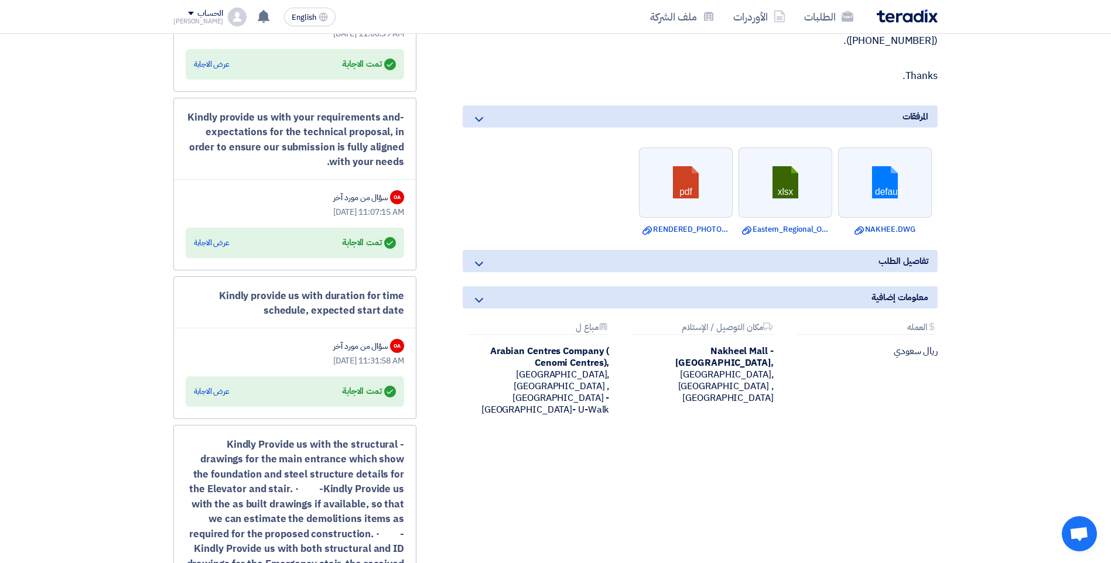
drag, startPoint x: 267, startPoint y: 293, endPoint x: 228, endPoint y: 275, distance: 42.5
click at [228, 289] on div "Kindly provide us with duration for time schedule, expected start date" at bounding box center [295, 304] width 218 height 30
drag, startPoint x: 228, startPoint y: 275, endPoint x: 263, endPoint y: 288, distance: 36.7
click at [213, 386] on div "عرض الاجابة" at bounding box center [212, 392] width 36 height 12
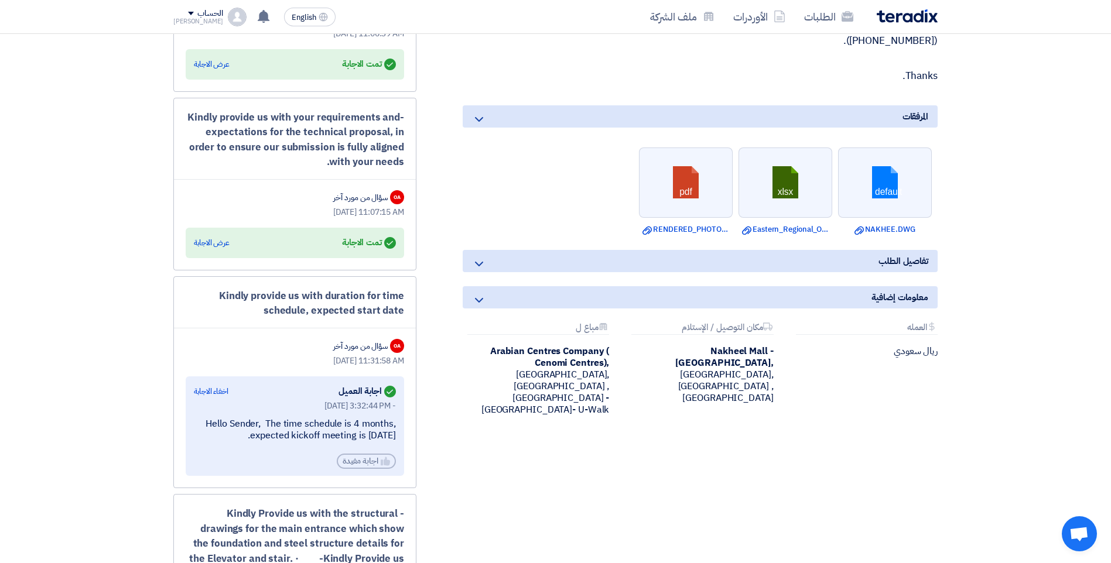
drag, startPoint x: 220, startPoint y: 423, endPoint x: 214, endPoint y: 392, distance: 30.9
click at [214, 400] on div "Aug 31, 2025, 3:32:44 PM - Hello Sender, The time schedule is 4 months, expecte…" at bounding box center [295, 435] width 202 height 70
